Goal: Task Accomplishment & Management: Manage account settings

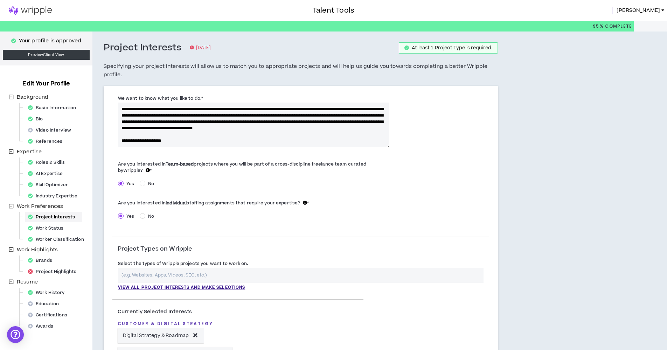
click at [40, 12] on img at bounding box center [30, 10] width 61 height 8
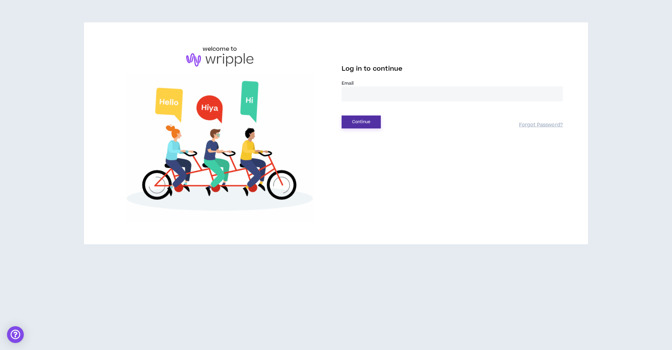
type input "**********"
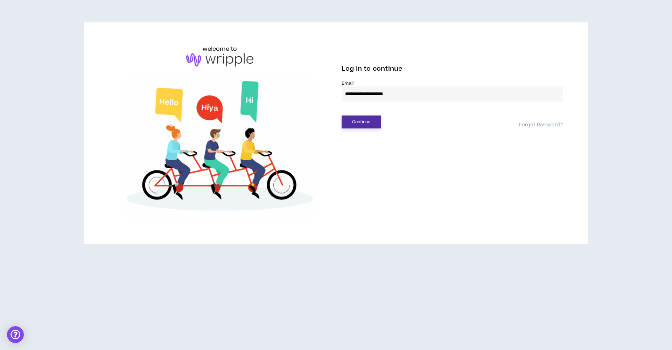
click at [367, 117] on button "Continue" at bounding box center [361, 122] width 39 height 13
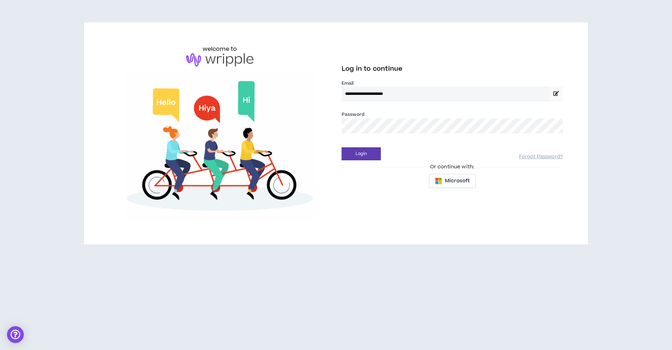
click at [405, 156] on div "Login" at bounding box center [431, 153] width 178 height 13
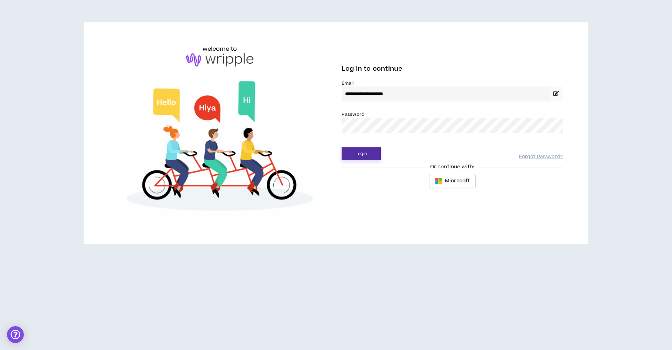
click at [376, 155] on button "Login" at bounding box center [361, 153] width 39 height 13
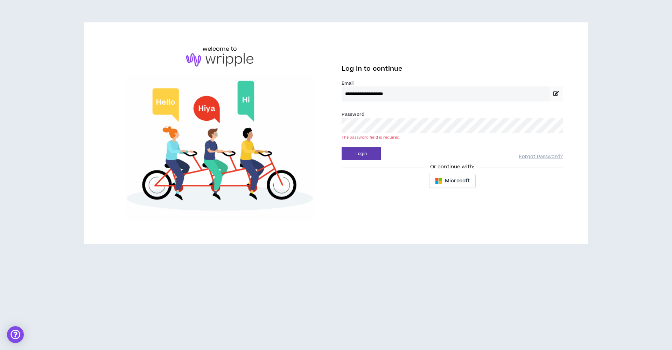
click at [361, 154] on button "Login" at bounding box center [361, 153] width 39 height 13
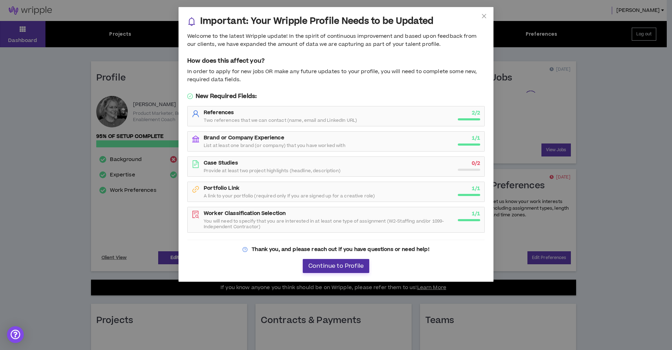
click at [347, 270] on button "Continue to Profile" at bounding box center [336, 266] width 67 height 14
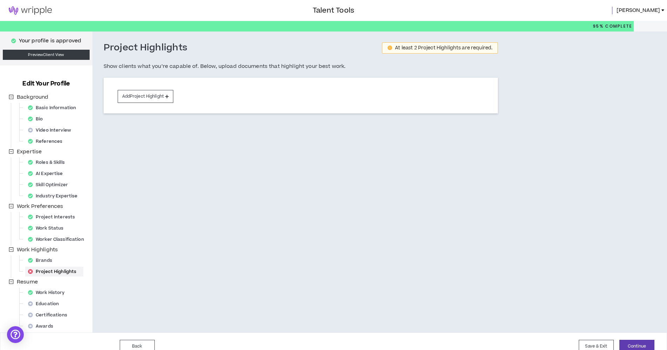
click at [43, 15] on link at bounding box center [30, 10] width 61 height 21
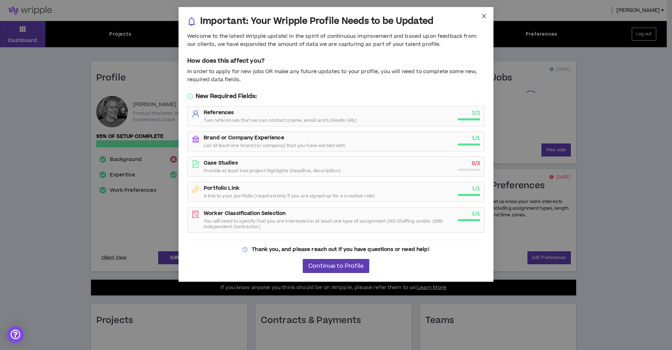
click at [487, 16] on icon "close" at bounding box center [484, 16] width 6 height 6
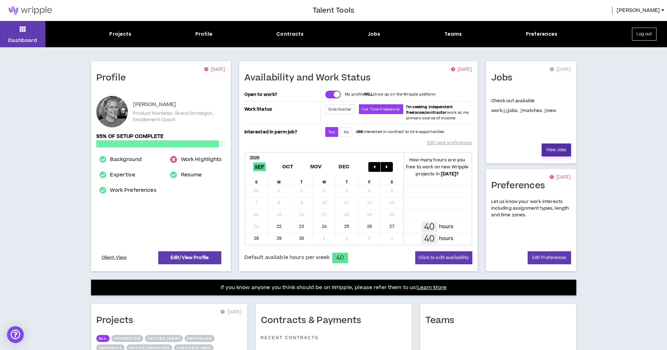
click at [557, 149] on link "View Jobs" at bounding box center [556, 150] width 29 height 13
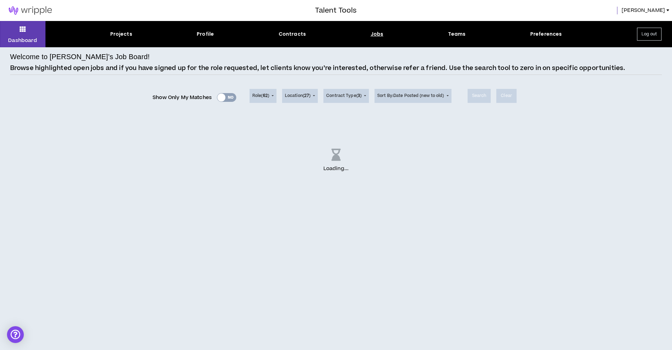
click at [229, 99] on div "Show Only My Matches Yes No" at bounding box center [195, 97] width 84 height 11
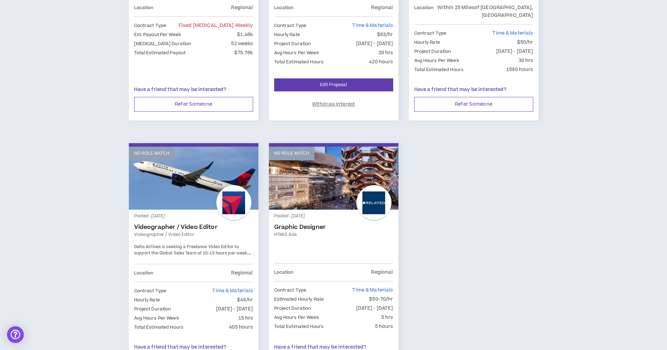
scroll to position [1067, 0]
